Goal: Book appointment/travel/reservation

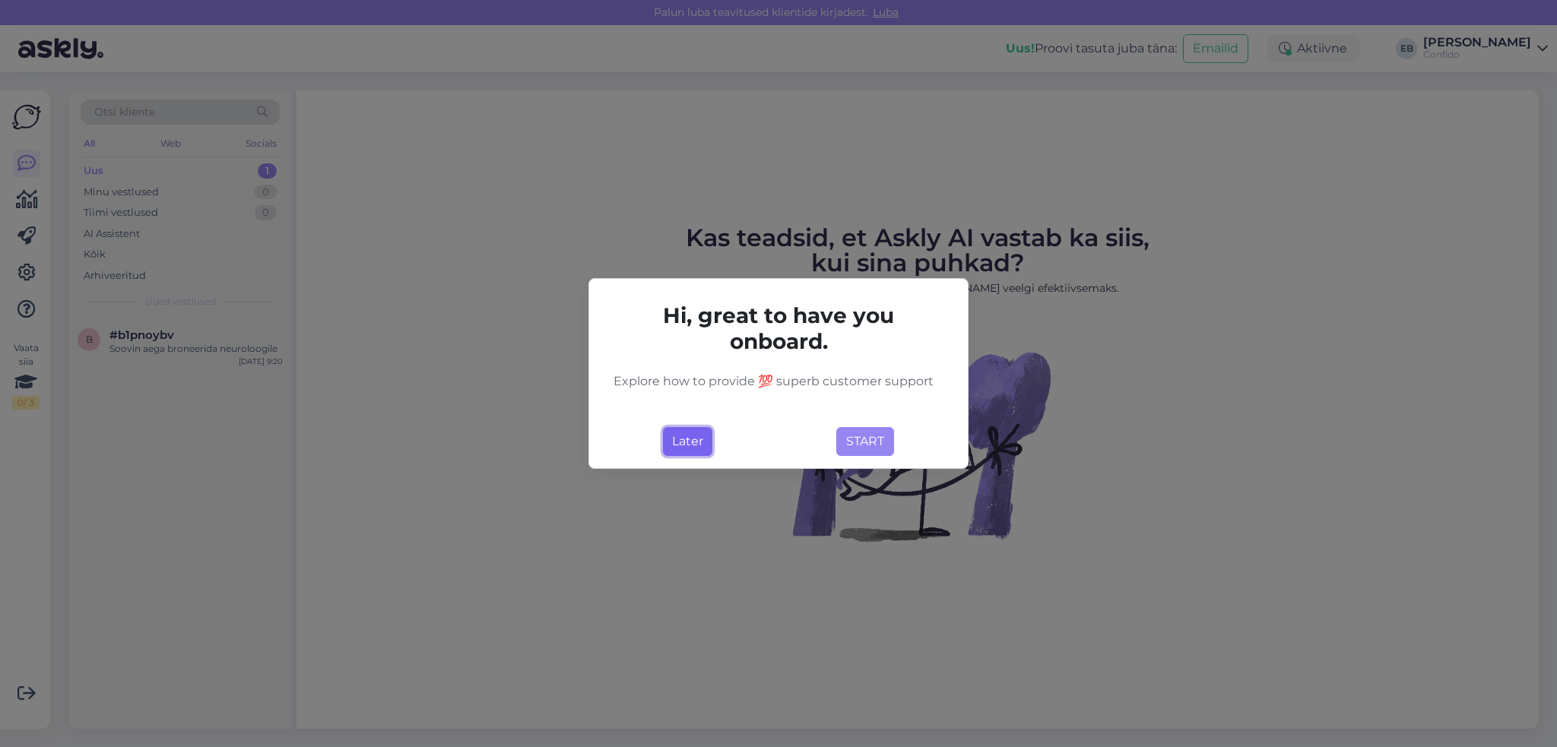
click at [693, 439] on button "Later" at bounding box center [687, 441] width 49 height 29
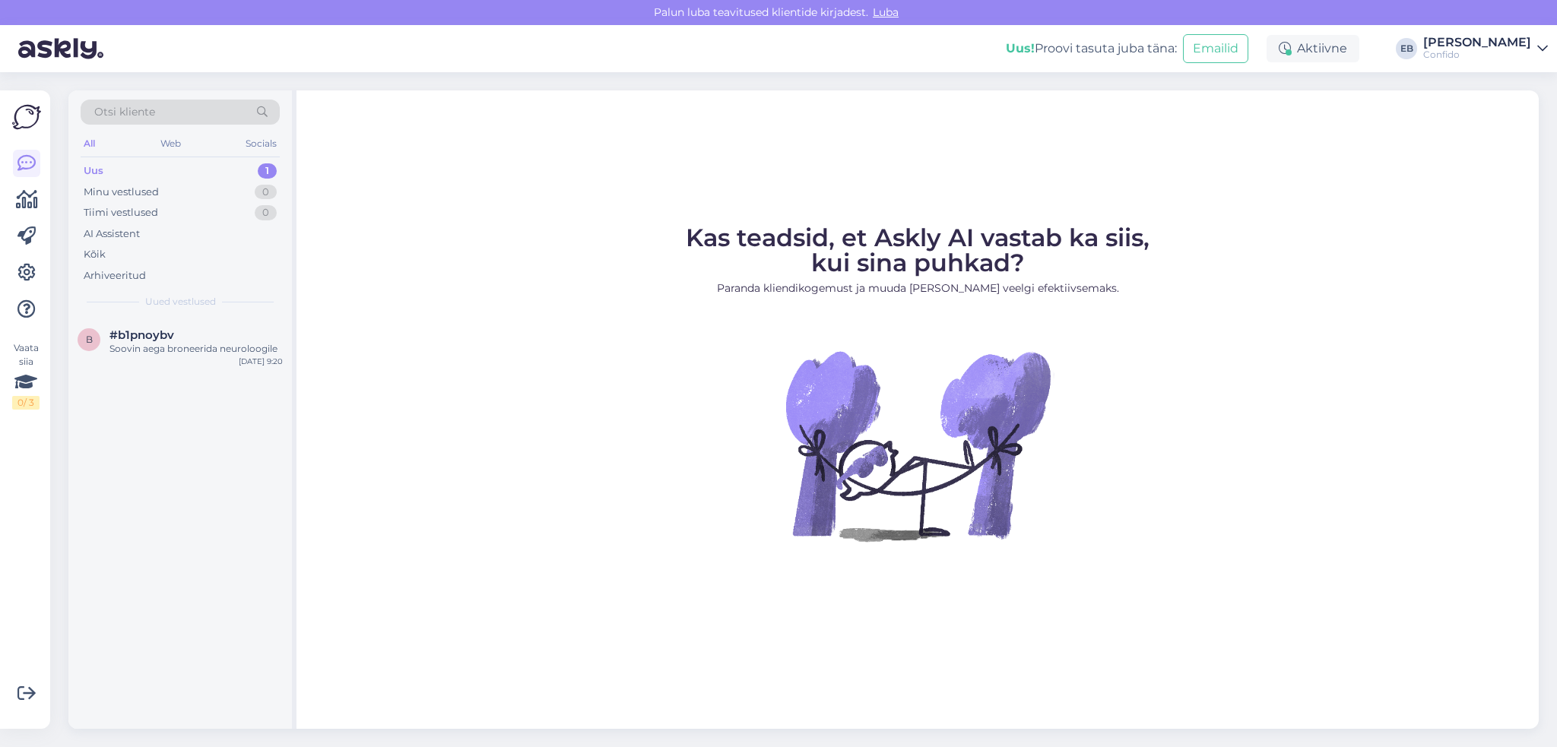
click at [100, 171] on div "Uus" at bounding box center [94, 170] width 20 height 15
click at [163, 342] on div "Soovin aega broneerida neuroloogile" at bounding box center [195, 349] width 173 height 14
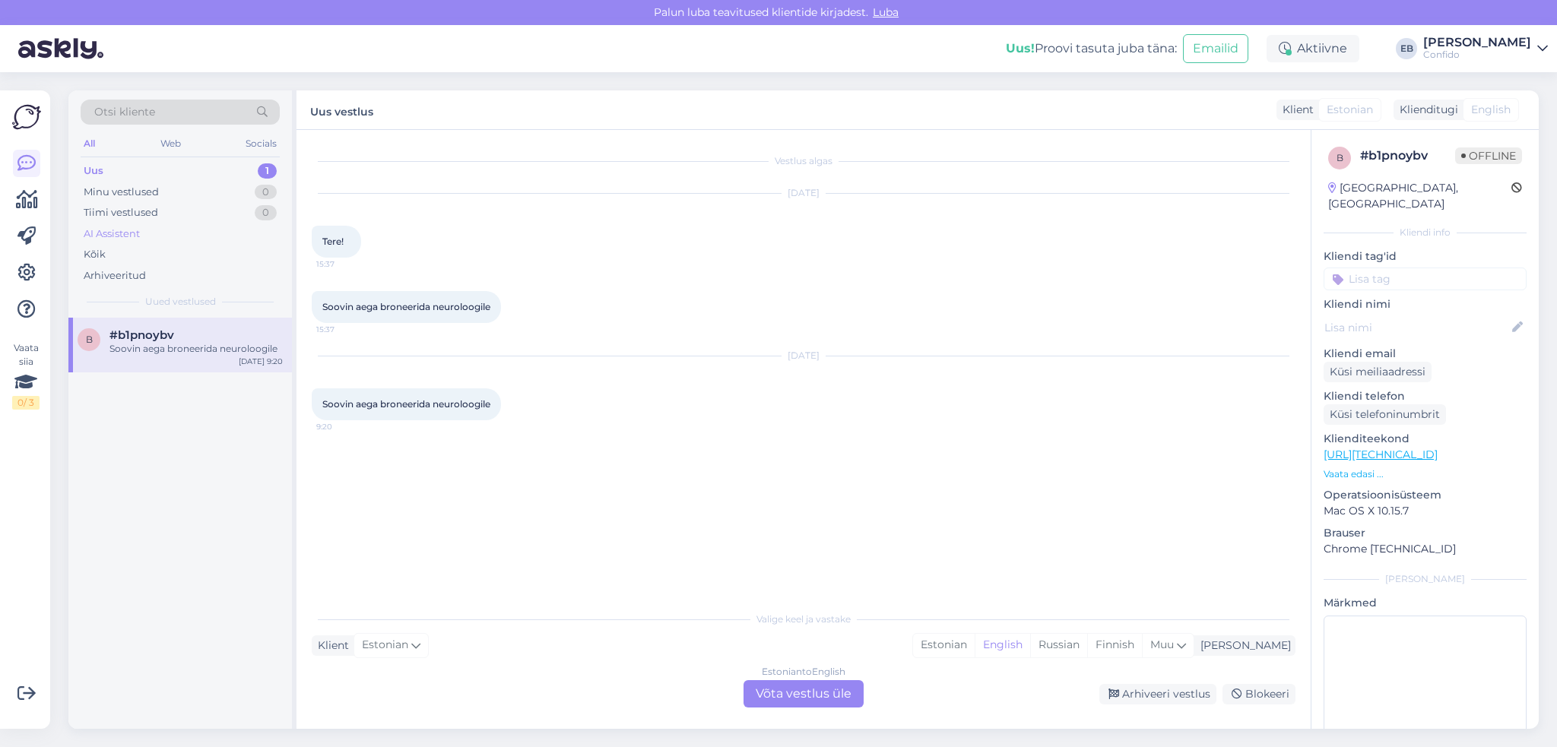
click at [129, 233] on div "AI Assistent" at bounding box center [112, 234] width 56 height 15
click at [166, 352] on div "Aega saab broneerida [URL][DOMAIN_NAME]" at bounding box center [195, 355] width 173 height 27
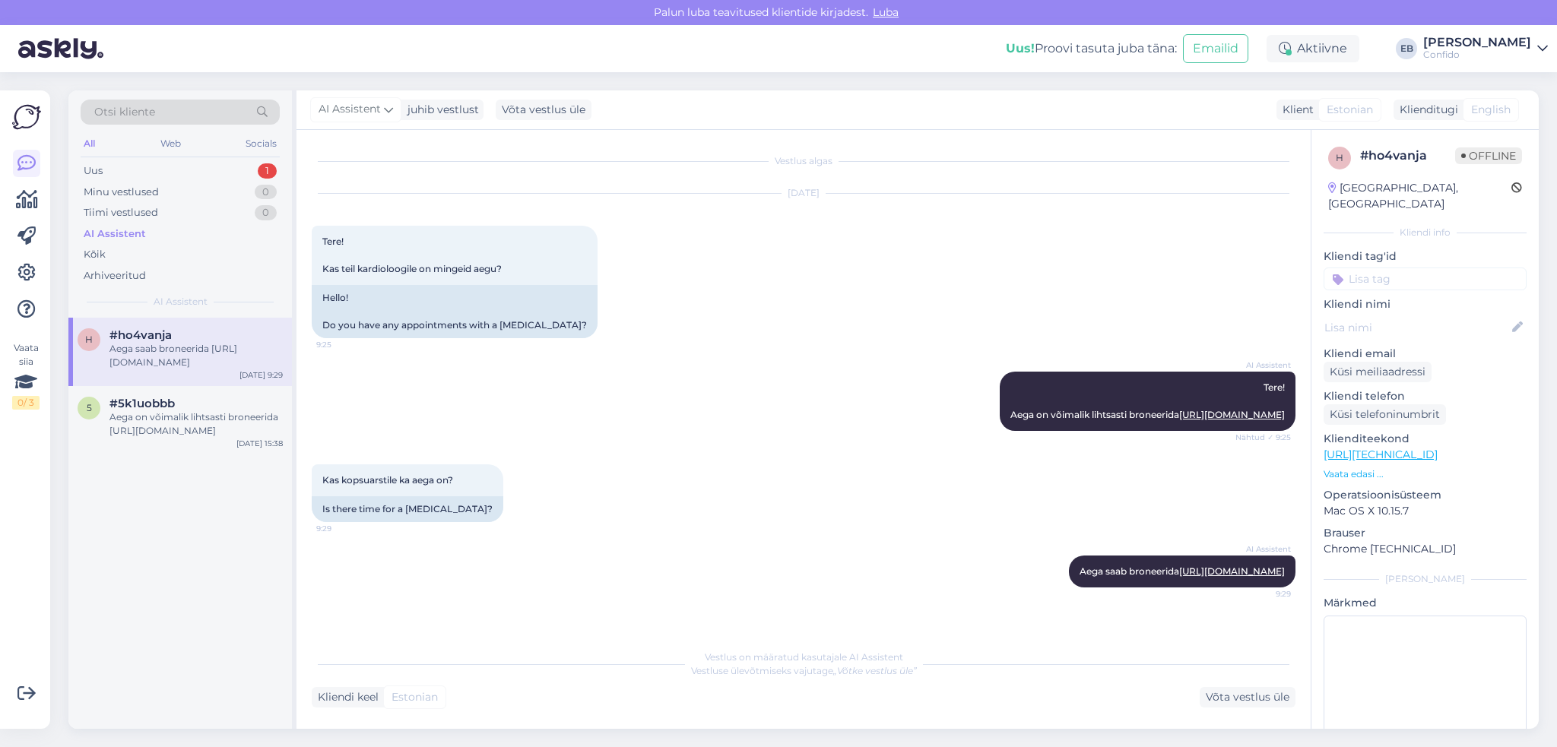
scroll to position [17, 0]
click at [1179, 420] on link "[URL][DOMAIN_NAME]" at bounding box center [1232, 414] width 106 height 11
click at [163, 422] on div "Aega on võimalik lihtsasti broneerida [URL][DOMAIN_NAME]" at bounding box center [195, 423] width 173 height 27
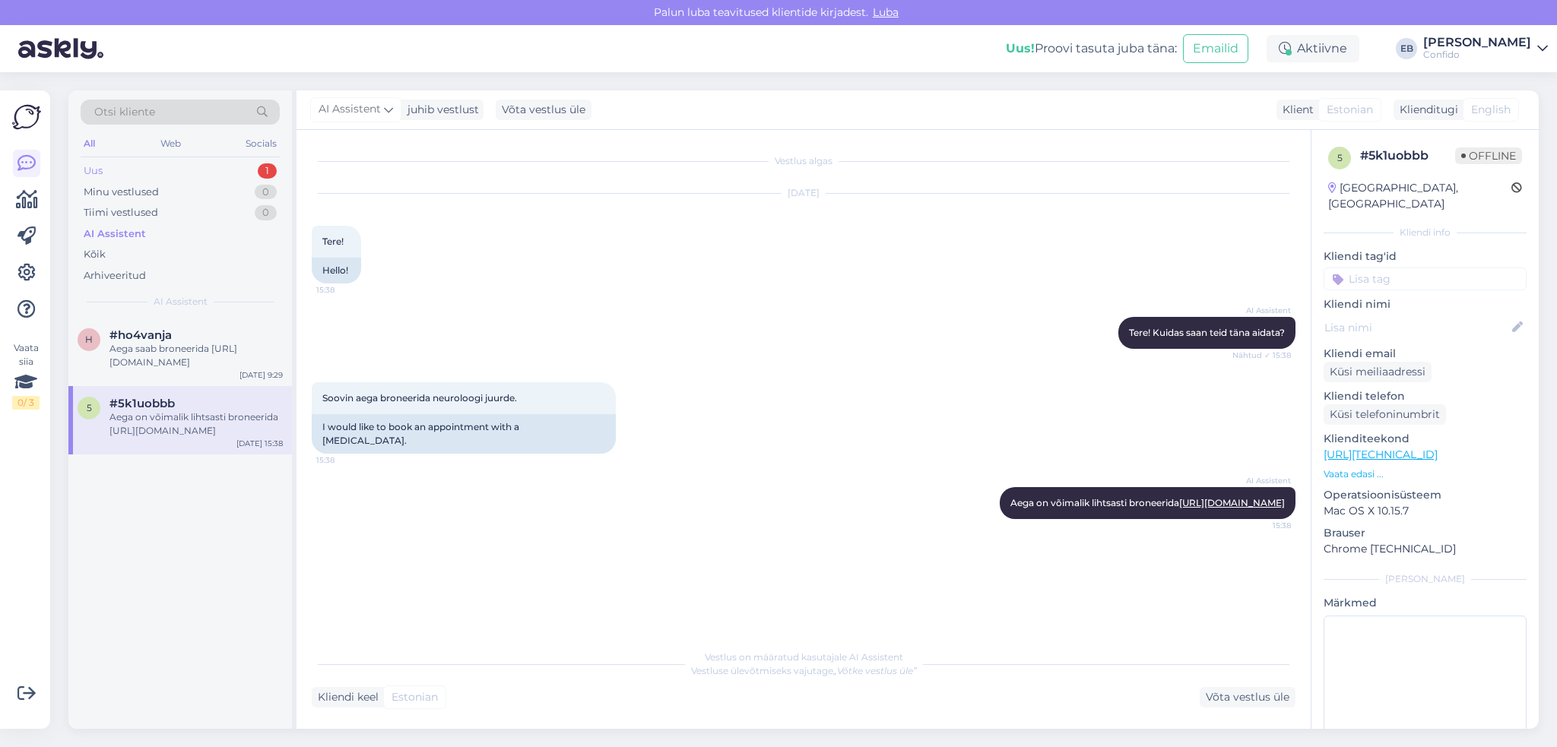
click at [113, 172] on div "Uus 1" at bounding box center [180, 170] width 199 height 21
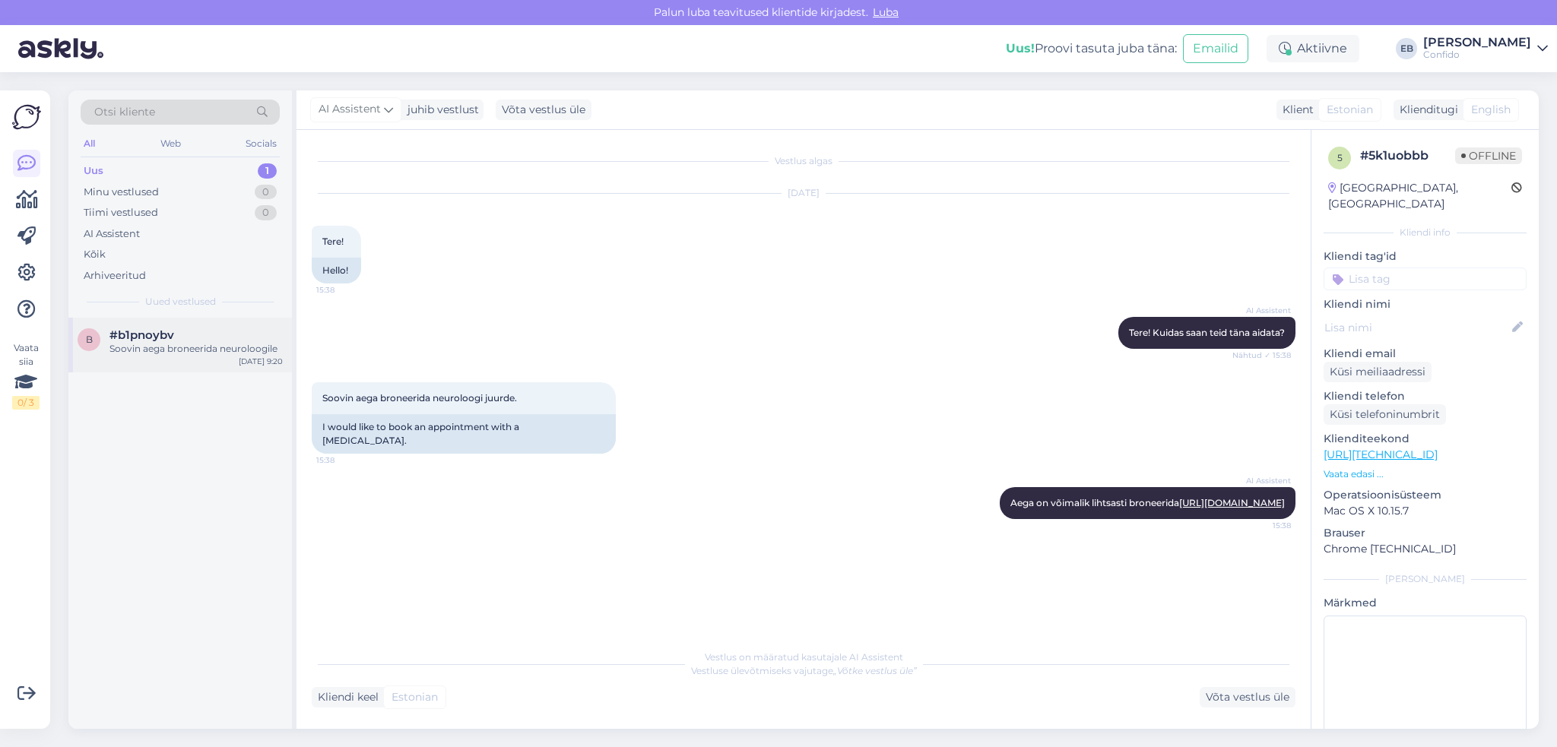
click at [149, 341] on span "#b1pnoybv" at bounding box center [141, 335] width 65 height 14
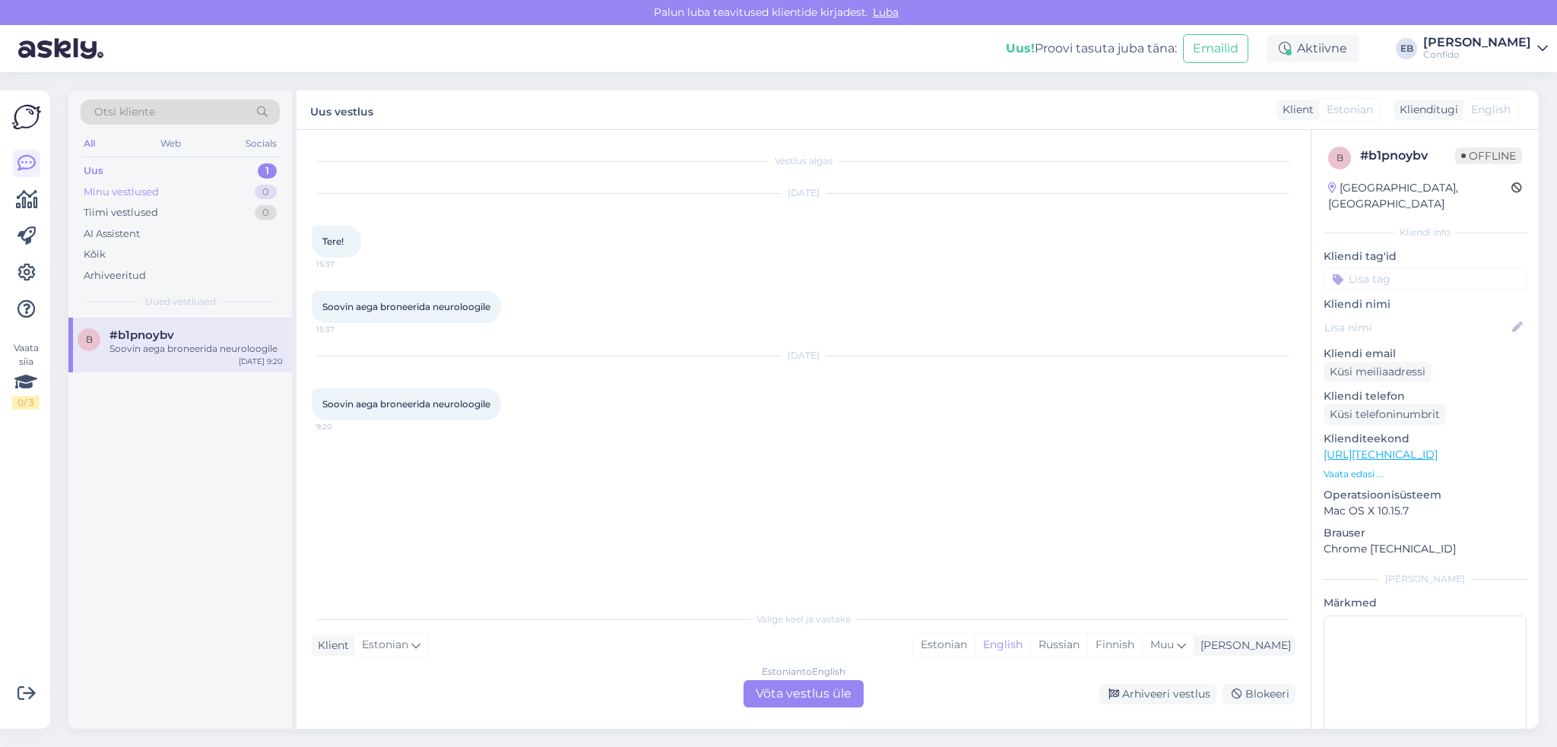
click at [141, 192] on div "Minu vestlused" at bounding box center [121, 192] width 75 height 15
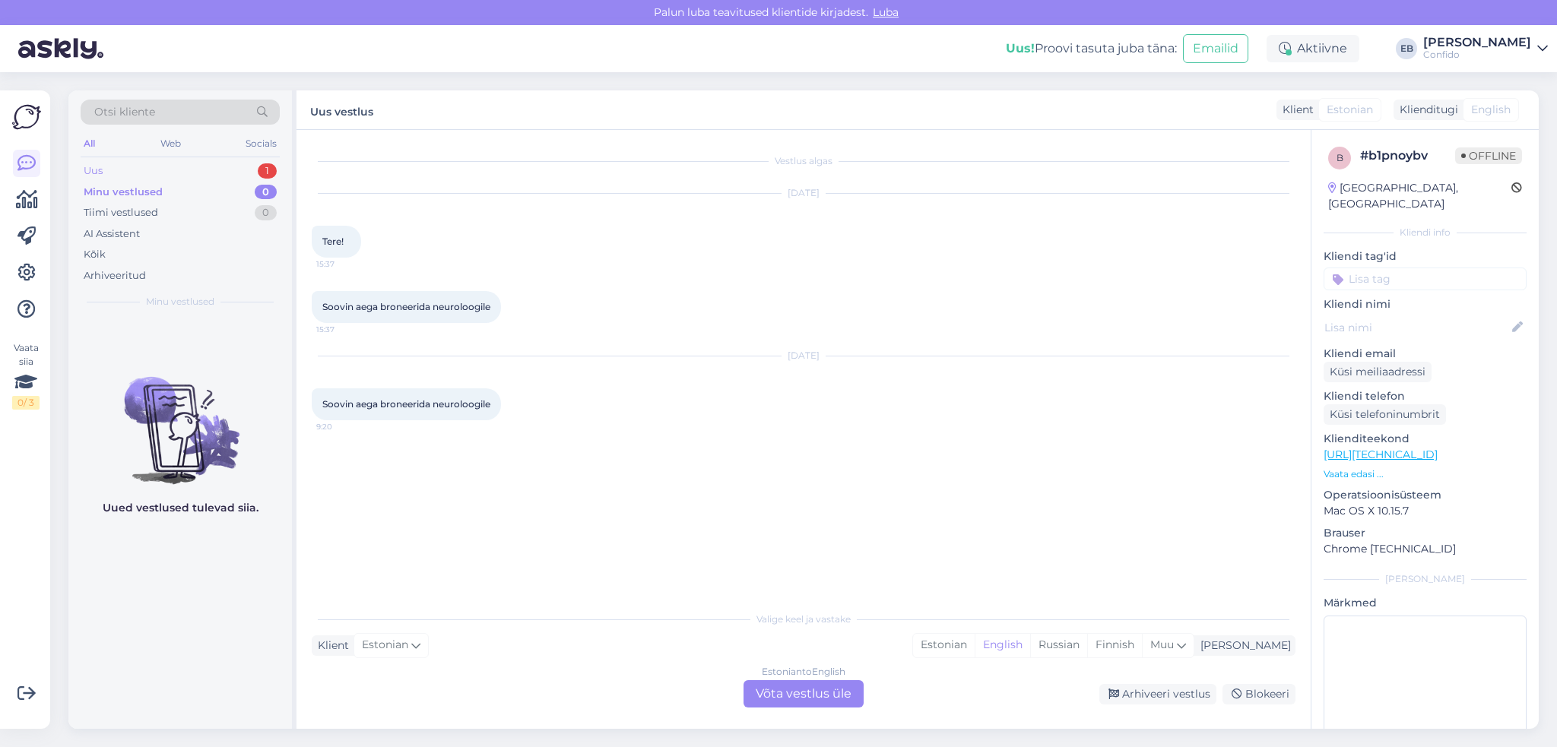
click at [97, 166] on div "Uus" at bounding box center [93, 170] width 19 height 15
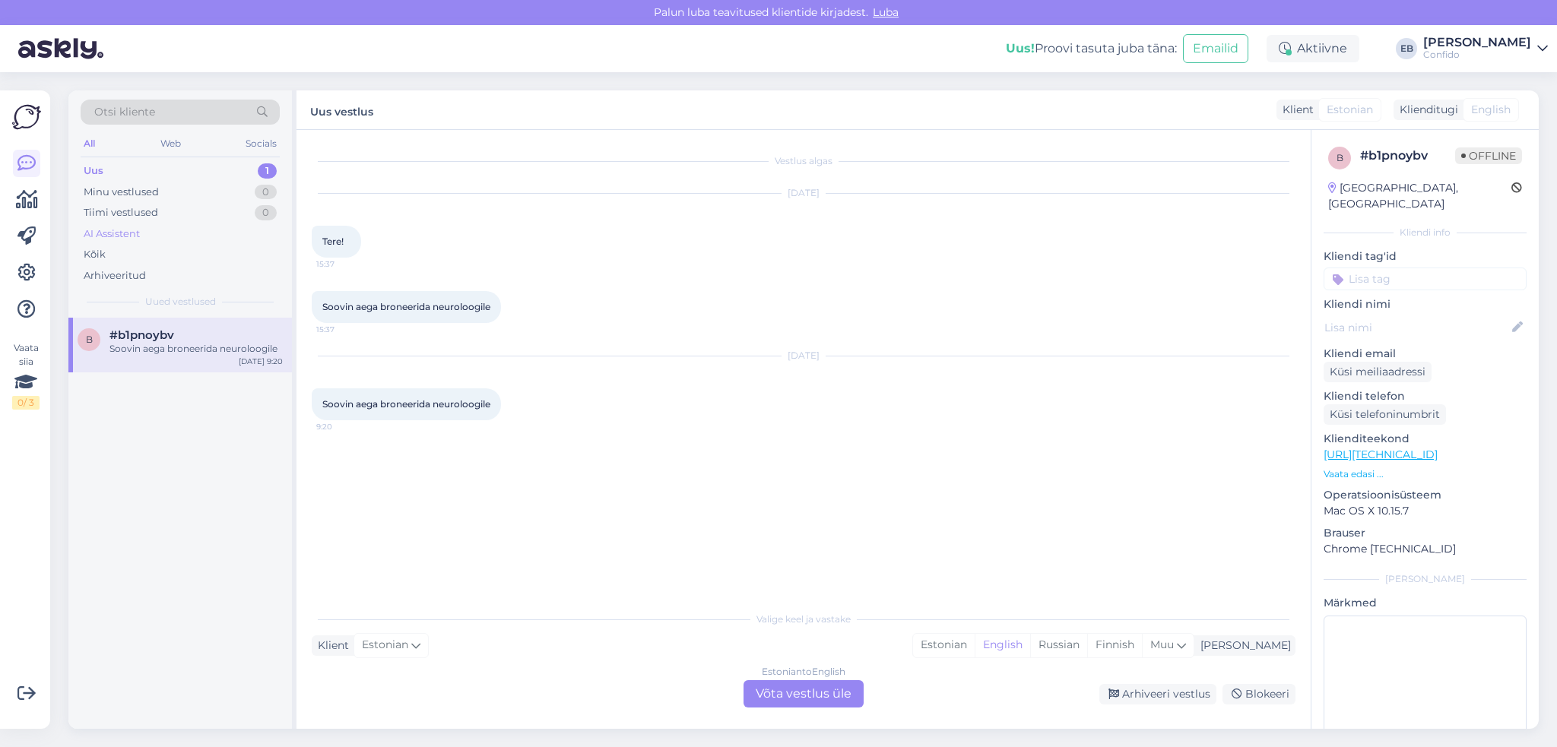
click at [119, 236] on div "AI Assistent" at bounding box center [112, 234] width 56 height 15
click at [139, 353] on div "Aega saab broneerida [URL][DOMAIN_NAME]" at bounding box center [195, 355] width 173 height 27
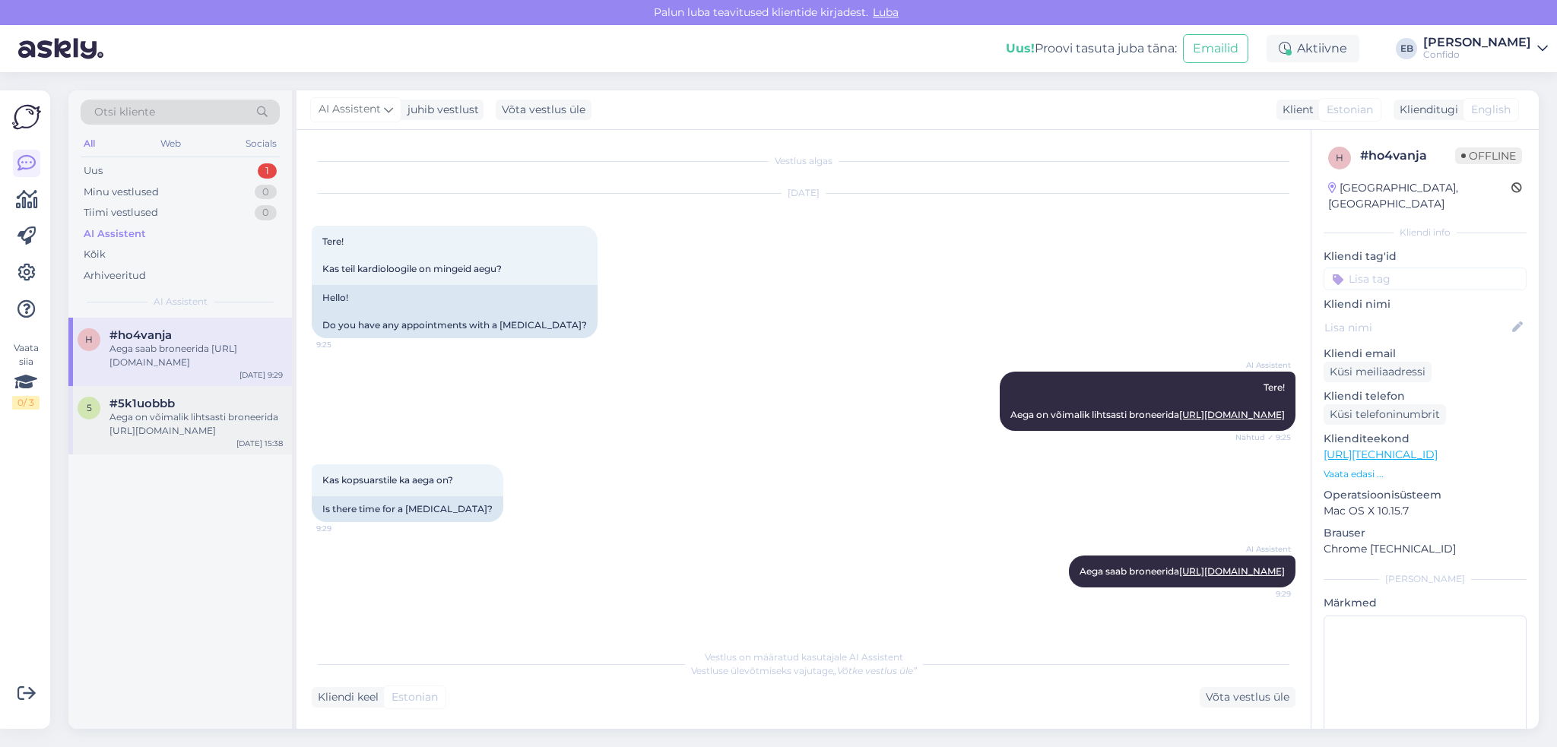
click at [173, 419] on div "Aega on võimalik lihtsasti broneerida [URL][DOMAIN_NAME]" at bounding box center [195, 423] width 173 height 27
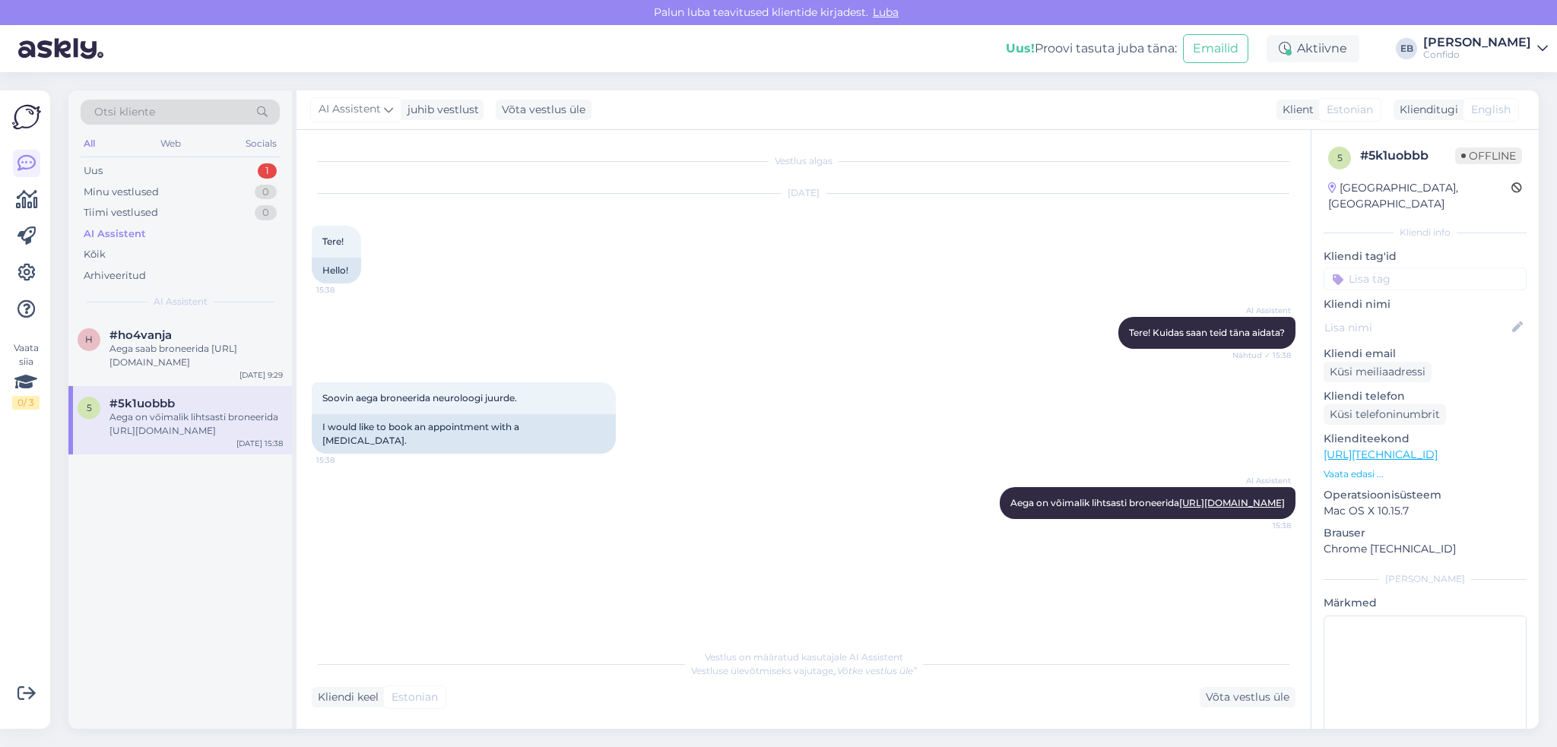
scroll to position [0, 0]
click at [179, 350] on div "Aega saab broneerida [URL][DOMAIN_NAME]" at bounding box center [195, 355] width 173 height 27
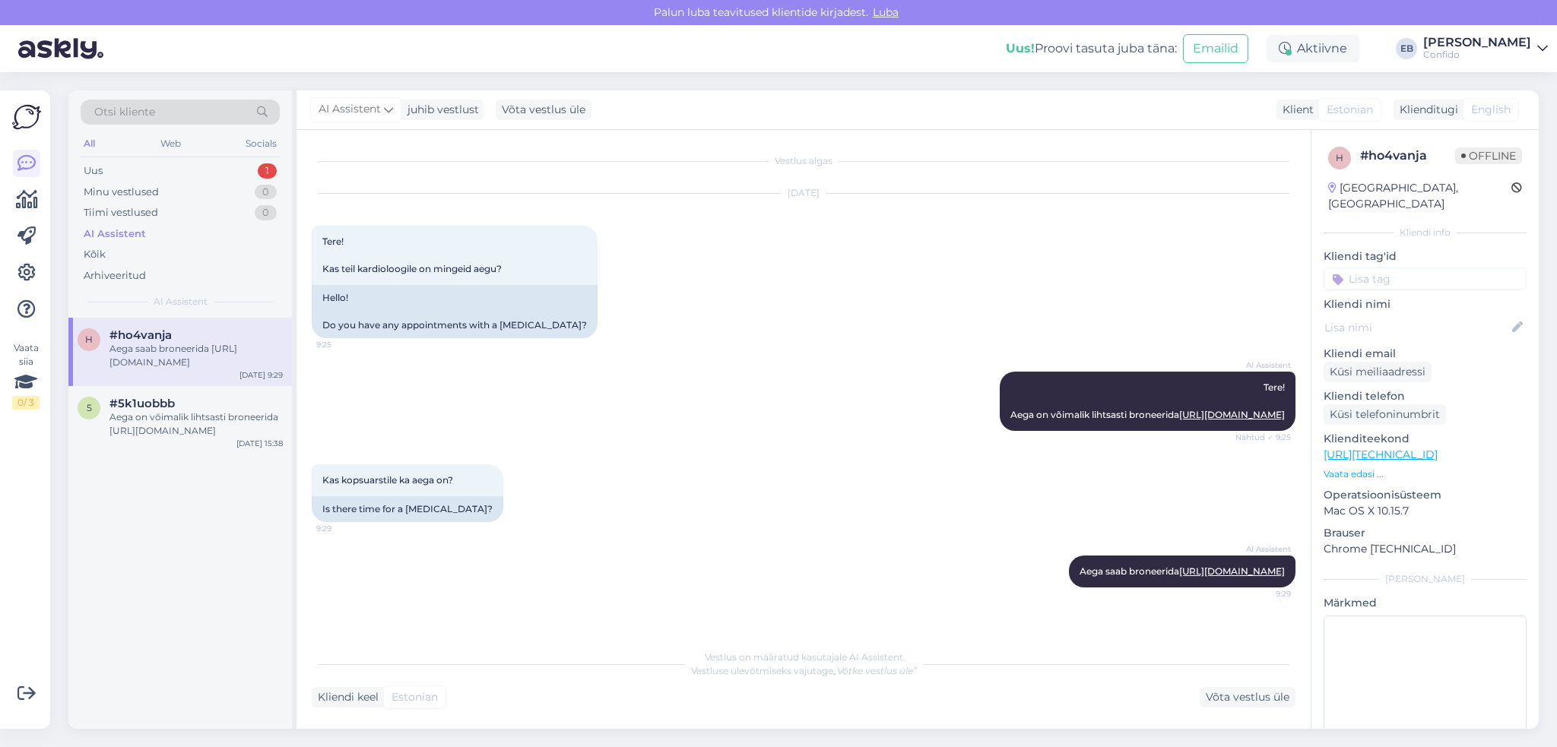
scroll to position [17, 0]
